Goal: Task Accomplishment & Management: Manage account settings

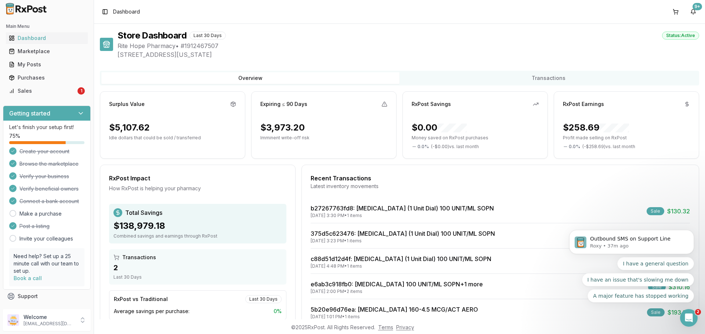
scroll to position [37, 0]
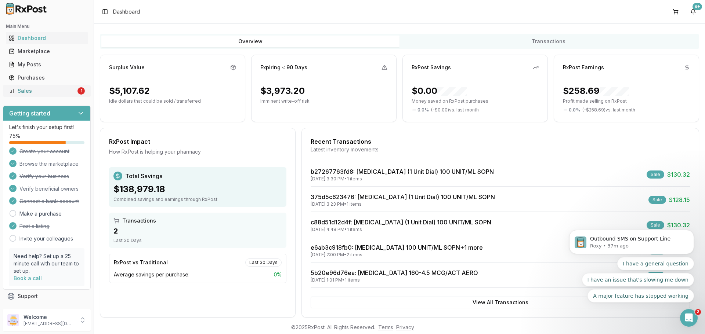
click at [25, 92] on div "Sales" at bounding box center [42, 90] width 67 height 7
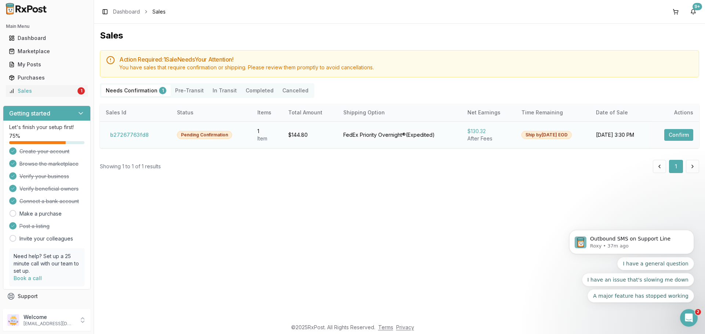
click at [676, 133] on button "Confirm" at bounding box center [678, 135] width 29 height 12
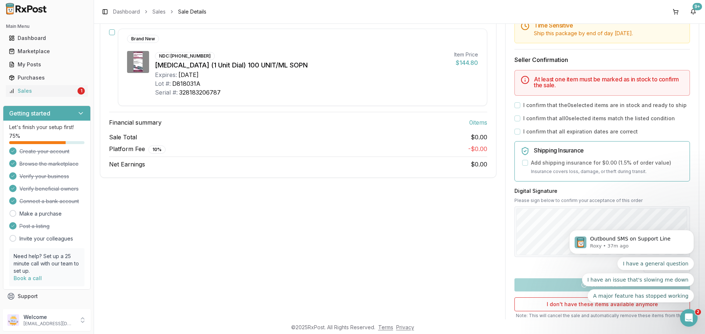
scroll to position [73, 0]
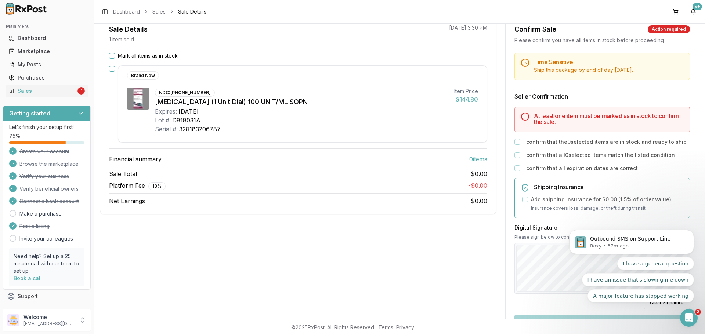
click at [112, 69] on button "button" at bounding box center [112, 69] width 6 height 6
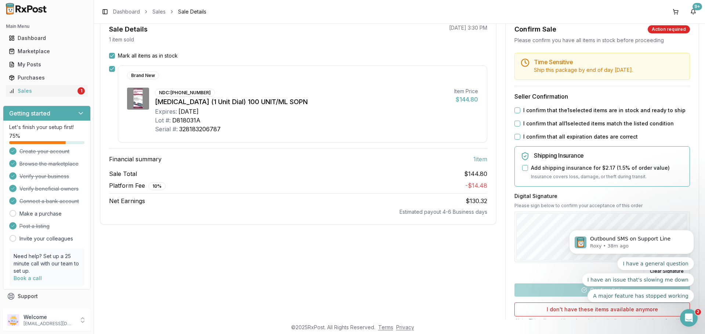
click at [515, 107] on div "I confirm that the 1 selected items are in stock and ready to ship" at bounding box center [601, 110] width 175 height 7
click at [514, 109] on button "I confirm that the 1 selected items are in stock and ready to ship" at bounding box center [517, 111] width 6 height 6
click at [518, 122] on button "I confirm that all 1 selected items match the listed condition" at bounding box center [517, 124] width 6 height 6
click at [516, 136] on button "I confirm that all expiration dates are correct" at bounding box center [517, 137] width 6 height 6
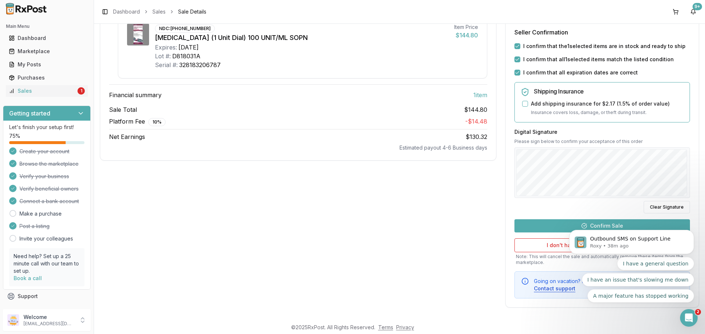
click at [619, 204] on div "Clear Signature" at bounding box center [601, 207] width 175 height 12
click at [589, 225] on div "Outbound SMS on Support Line Roxy • 38m ago I have a general question I have an…" at bounding box center [631, 257] width 135 height 92
click at [537, 246] on button "I don't have these items available anymore" at bounding box center [601, 246] width 175 height 14
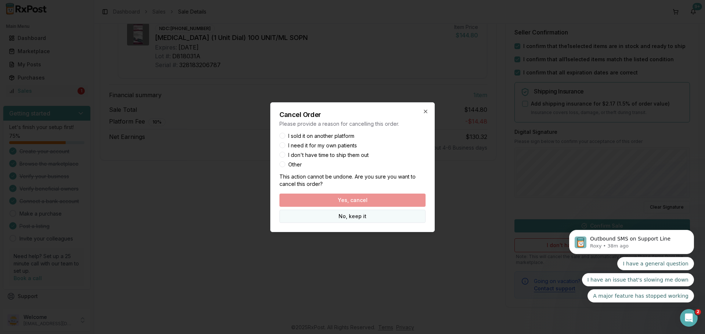
click at [371, 215] on button "No, keep it" at bounding box center [352, 216] width 146 height 13
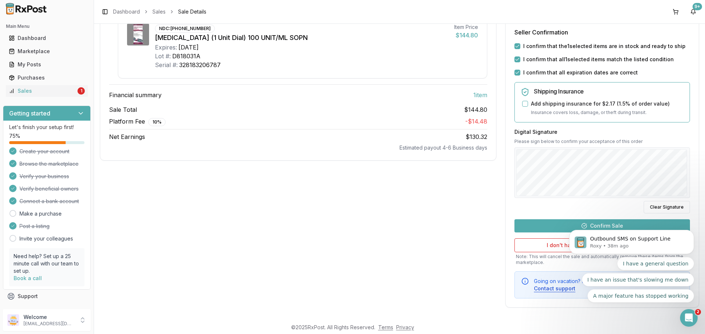
click at [690, 231] on icon "Dismiss notification" at bounding box center [691, 232] width 3 height 3
click at [693, 233] on icon "Dismiss notification" at bounding box center [692, 232] width 4 height 4
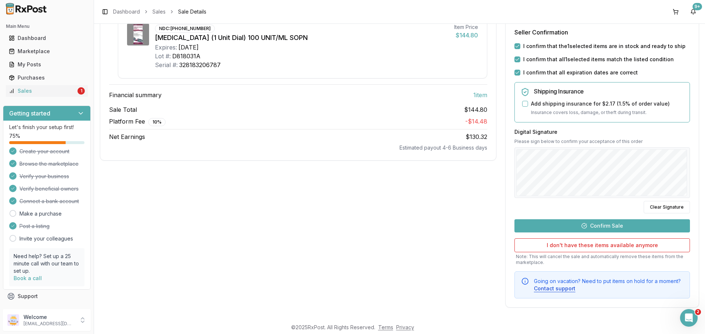
click at [592, 223] on button "Confirm Sale" at bounding box center [601, 225] width 175 height 13
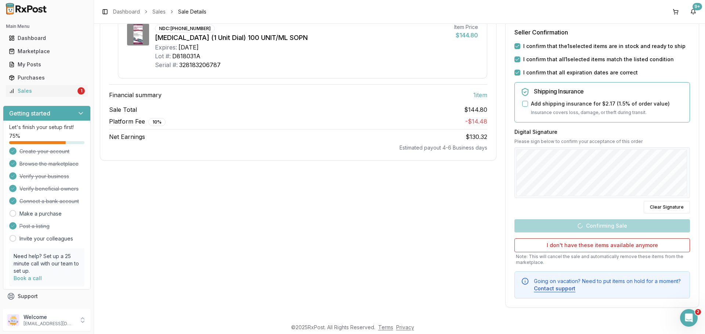
scroll to position [1, 0]
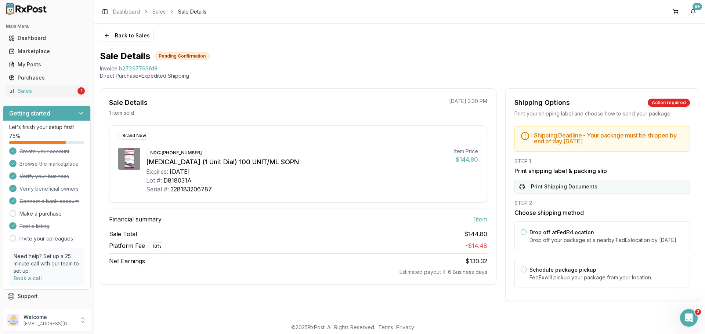
click at [538, 186] on button "Print Shipping Documents" at bounding box center [601, 187] width 175 height 14
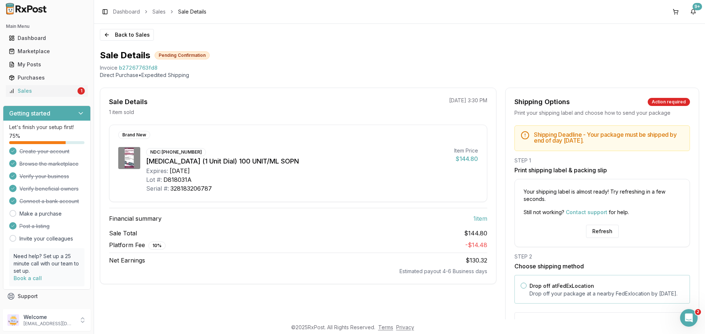
click at [522, 285] on button "Drop off at FedEx Location" at bounding box center [523, 286] width 6 height 6
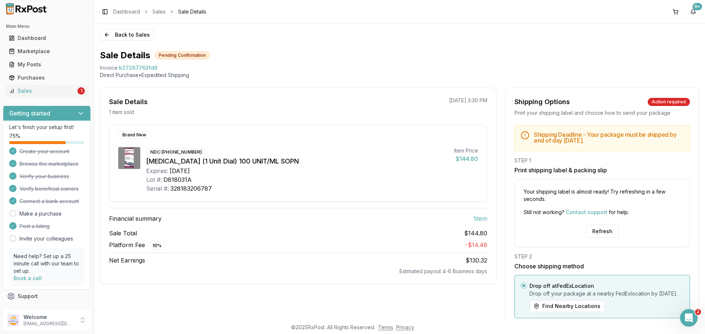
scroll to position [70, 0]
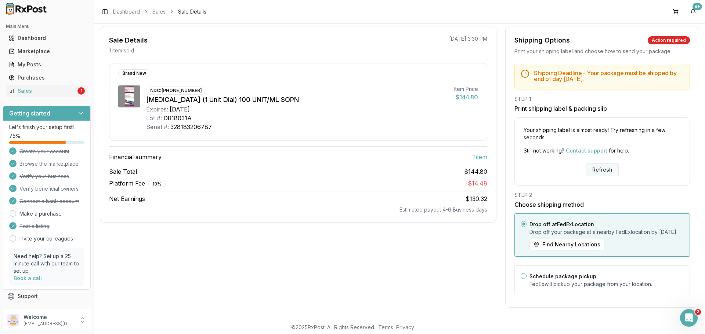
click at [602, 163] on button "Refresh" at bounding box center [602, 169] width 33 height 13
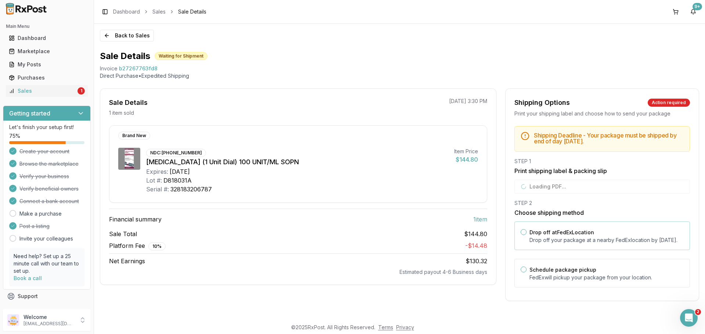
click at [522, 233] on button "Drop off at FedEx Location" at bounding box center [523, 232] width 6 height 6
